Goal: Information Seeking & Learning: Learn about a topic

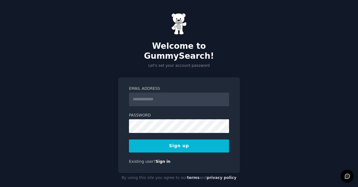
click at [163, 93] on input "Email Address" at bounding box center [179, 100] width 100 height 14
type input "**********"
click at [206, 140] on button "Sign up" at bounding box center [179, 146] width 100 height 13
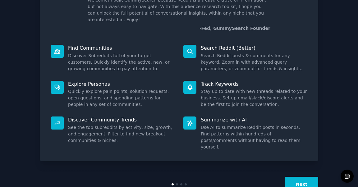
scroll to position [56, 0]
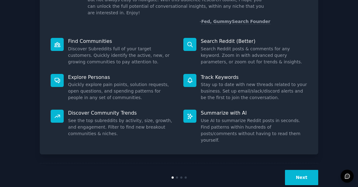
click at [300, 170] on button "Next" at bounding box center [301, 177] width 33 height 15
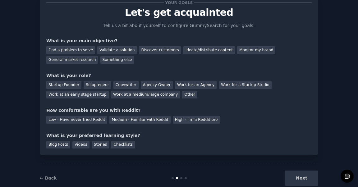
scroll to position [23, 0]
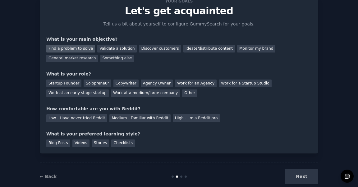
click at [75, 49] on div "Find a problem to solve" at bounding box center [70, 49] width 49 height 8
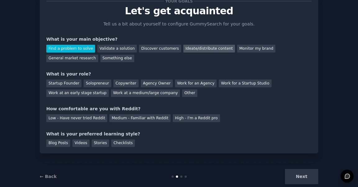
click at [210, 48] on div "Ideate/distribute content" at bounding box center [209, 49] width 52 height 8
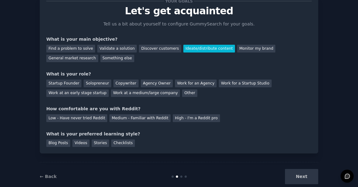
click at [76, 43] on div "Find a problem to solve Validate a solution Discover customers Ideate/distribut…" at bounding box center [178, 53] width 265 height 20
click at [76, 47] on div "Find a problem to solve" at bounding box center [70, 49] width 49 height 8
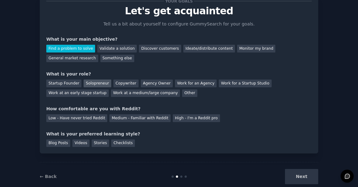
click at [95, 83] on div "Solopreneur" at bounding box center [97, 84] width 27 height 8
click at [134, 119] on div "Medium - Familiar with Reddit" at bounding box center [139, 118] width 61 height 8
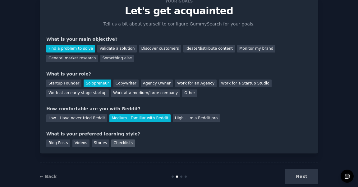
click at [127, 145] on div "Checklists" at bounding box center [123, 144] width 24 height 8
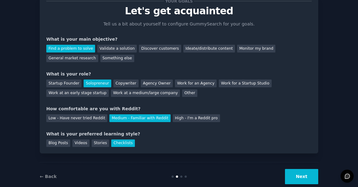
click at [294, 178] on button "Next" at bounding box center [301, 176] width 33 height 15
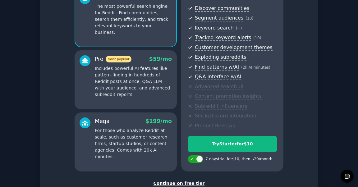
scroll to position [76, 0]
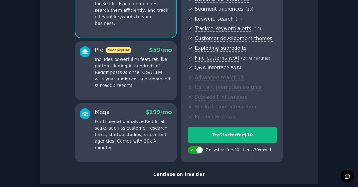
click at [192, 174] on div "Continue on free tier" at bounding box center [178, 174] width 265 height 7
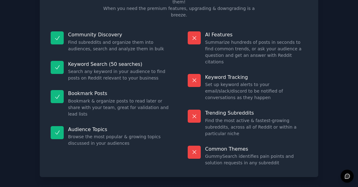
scroll to position [55, 0]
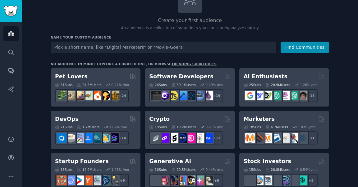
scroll to position [54, 0]
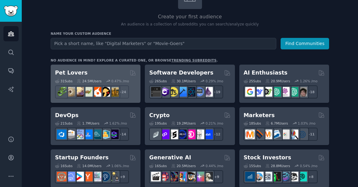
click at [117, 74] on div "Pet Lovers" at bounding box center [95, 73] width 81 height 8
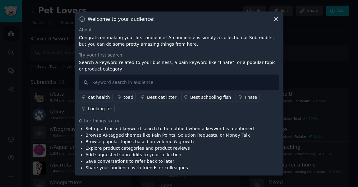
click at [236, 99] on link "I hate" at bounding box center [248, 97] width 24 height 9
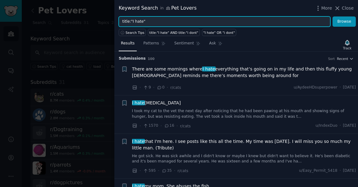
click at [142, 21] on input "title:"I hate"" at bounding box center [225, 21] width 212 height 11
type input "title:"Iooking for""
click at [333, 16] on button "Browse" at bounding box center [344, 21] width 23 height 11
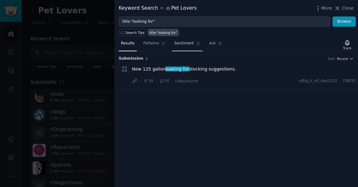
click at [187, 42] on span "Sentiment" at bounding box center [184, 44] width 20 height 6
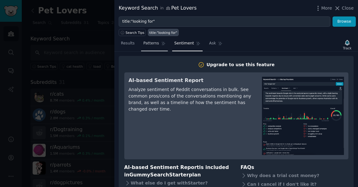
click at [154, 42] on span "Patterns" at bounding box center [151, 44] width 16 height 6
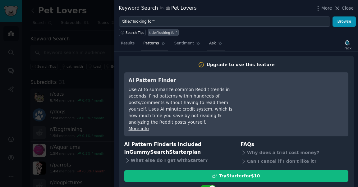
click at [209, 46] on span "Ask" at bounding box center [212, 44] width 7 height 6
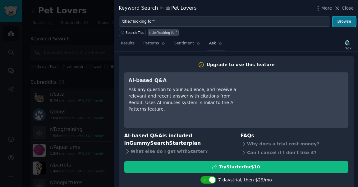
click at [344, 22] on button "Browse" at bounding box center [344, 21] width 23 height 11
click at [347, 7] on span "Close" at bounding box center [348, 8] width 12 height 7
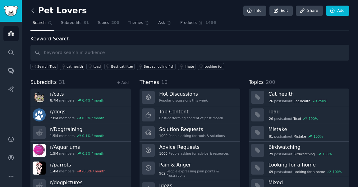
click at [31, 10] on icon at bounding box center [33, 10] width 7 height 7
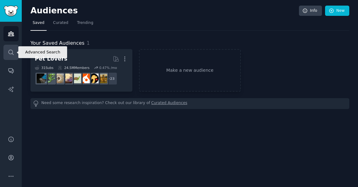
click at [7, 54] on link "Search" at bounding box center [10, 52] width 15 height 15
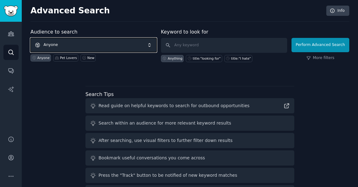
click at [97, 44] on span "Anyone" at bounding box center [93, 45] width 126 height 14
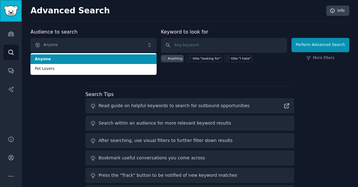
click at [14, 16] on img "Sidebar" at bounding box center [11, 11] width 14 height 11
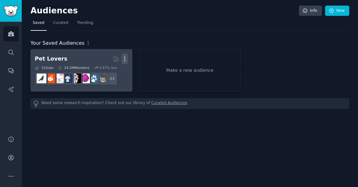
click at [126, 60] on icon "button" at bounding box center [125, 59] width 7 height 7
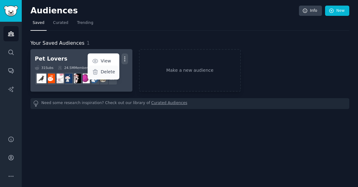
click at [114, 71] on p "Delete" at bounding box center [108, 72] width 14 height 7
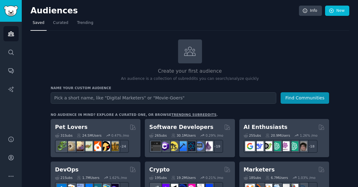
click at [150, 97] on input "text" at bounding box center [164, 97] width 226 height 11
type input "mobile app using ai ideas"
click at [281, 92] on button "Find Communities" at bounding box center [305, 97] width 48 height 11
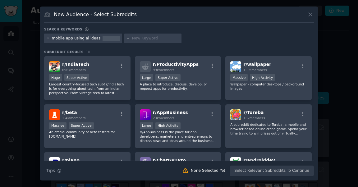
click at [64, 38] on div "mobile app using ai ideas" at bounding box center [76, 39] width 49 height 6
click at [67, 40] on div "mobile app using ai ideas" at bounding box center [76, 39] width 49 height 6
click at [48, 38] on icon at bounding box center [48, 39] width 2 height 2
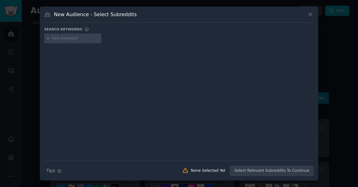
click at [75, 38] on input "text" at bounding box center [75, 39] width 47 height 6
type input "app ideas"
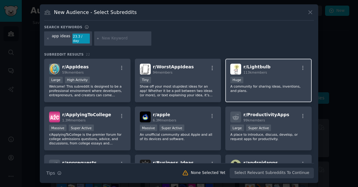
click at [260, 77] on div "Huge" at bounding box center [268, 81] width 76 height 8
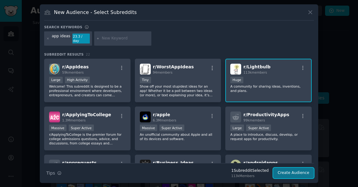
click at [297, 172] on button "Create Audience" at bounding box center [293, 173] width 41 height 11
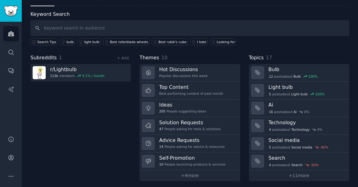
scroll to position [25, 0]
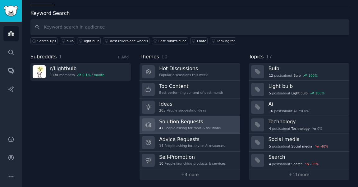
click at [181, 122] on h3 "Solution Requests" at bounding box center [190, 121] width 62 height 7
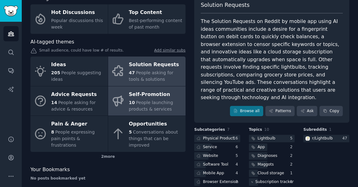
scroll to position [42, 0]
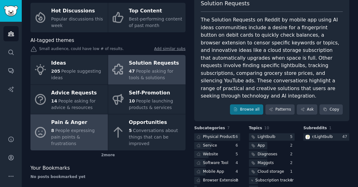
click at [66, 126] on div "Pain & Anger" at bounding box center [77, 123] width 53 height 10
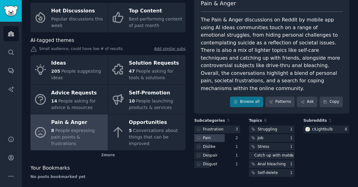
click at [232, 134] on div "Pain" at bounding box center [217, 138] width 46 height 8
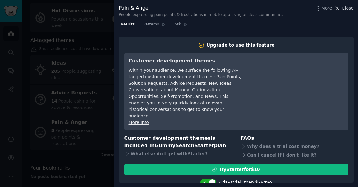
click at [353, 9] on span "Close" at bounding box center [348, 8] width 12 height 7
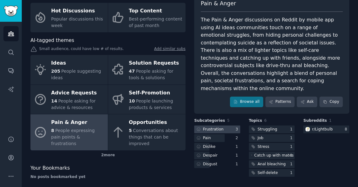
click at [222, 126] on div "Frustration" at bounding box center [209, 130] width 30 height 8
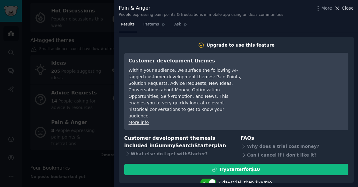
click at [351, 10] on span "Close" at bounding box center [348, 8] width 12 height 7
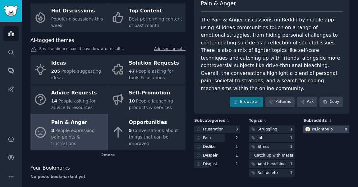
click at [320, 127] on div "r/ Lightbulb" at bounding box center [322, 130] width 21 height 6
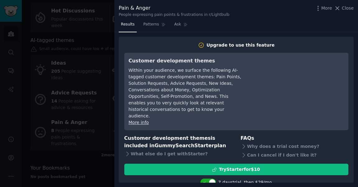
scroll to position [14, 0]
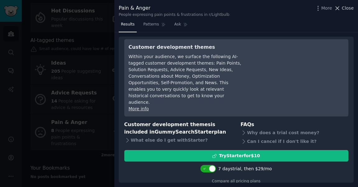
click at [348, 6] on span "Close" at bounding box center [348, 8] width 12 height 7
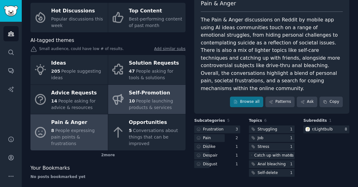
click at [159, 99] on span "People launching products & services" at bounding box center [151, 104] width 44 height 11
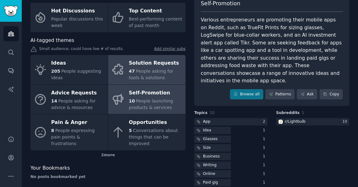
click at [160, 73] on span "People asking for tools & solutions" at bounding box center [151, 74] width 44 height 11
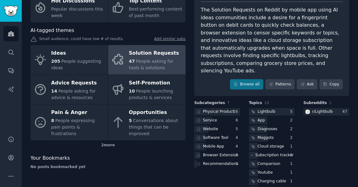
scroll to position [49, 0]
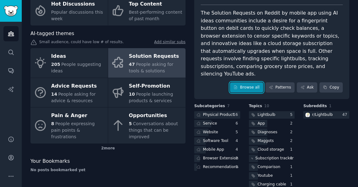
click at [249, 82] on link "Browse all" at bounding box center [246, 87] width 33 height 11
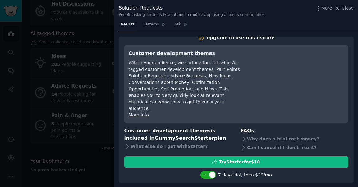
scroll to position [14, 0]
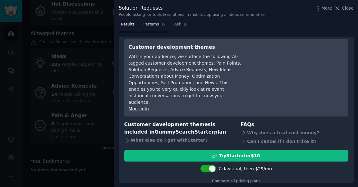
click at [150, 26] on span "Patterns" at bounding box center [151, 25] width 16 height 6
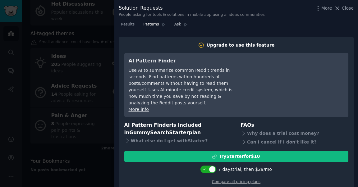
click at [179, 24] on span "Ask" at bounding box center [177, 25] width 7 height 6
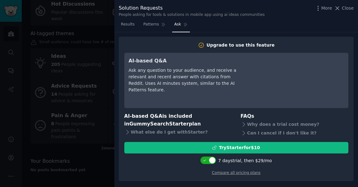
click at [117, 24] on div "Results Patterns Ask" at bounding box center [236, 26] width 244 height 13
click at [351, 10] on span "Close" at bounding box center [348, 8] width 12 height 7
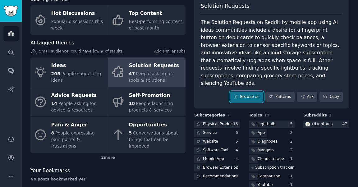
scroll to position [61, 0]
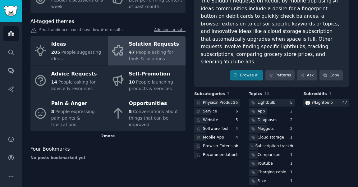
click at [104, 135] on div "2 more" at bounding box center [107, 136] width 155 height 10
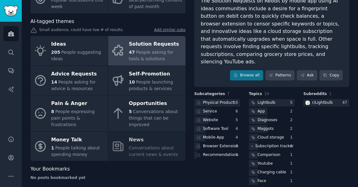
scroll to position [67, 0]
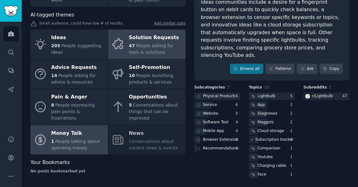
click at [97, 143] on div "1 People talking about spending money" at bounding box center [77, 144] width 53 height 13
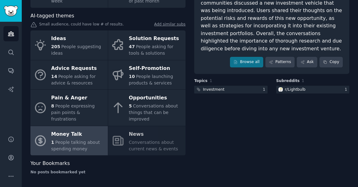
scroll to position [67, 0]
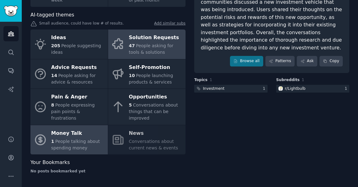
click at [166, 48] on span "People asking for tools & solutions" at bounding box center [151, 48] width 44 height 11
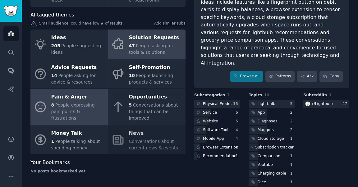
click at [78, 115] on span "People expressing pain points & frustrations" at bounding box center [73, 112] width 44 height 18
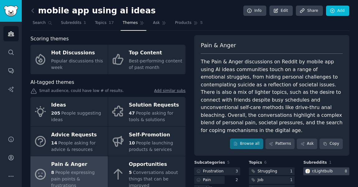
click at [319, 169] on div "r/ Lightbulb" at bounding box center [322, 172] width 21 height 6
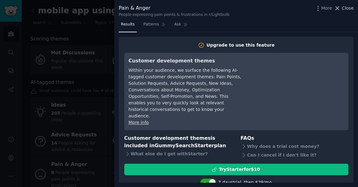
click at [348, 7] on span "Close" at bounding box center [348, 8] width 12 height 7
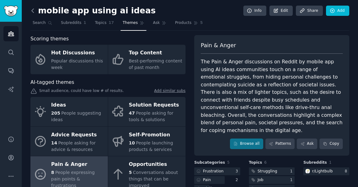
click at [34, 13] on icon at bounding box center [33, 10] width 7 height 7
